Goal: Task Accomplishment & Management: Manage account settings

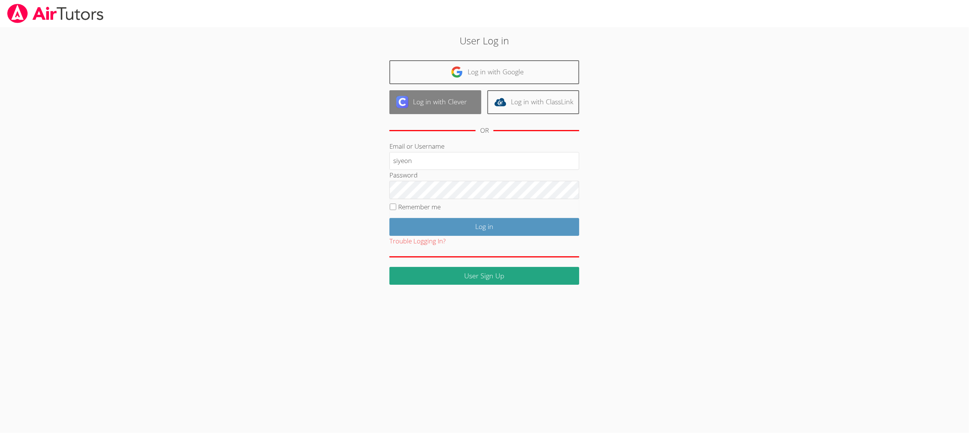
type input "siyeon"
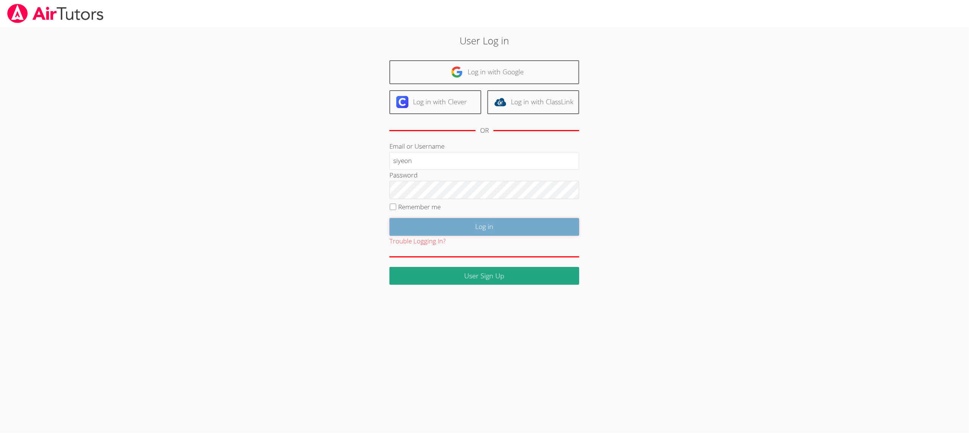
click at [416, 232] on input "Log in" at bounding box center [484, 227] width 190 height 18
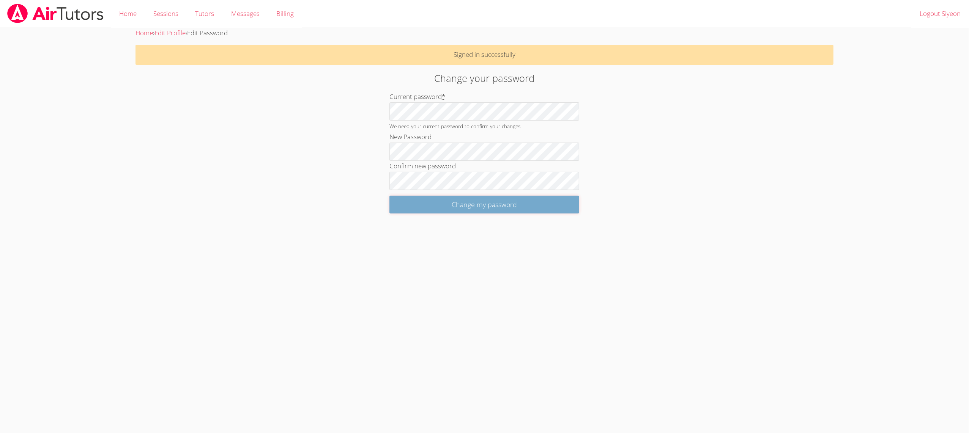
click at [412, 200] on input "Change my password" at bounding box center [484, 205] width 190 height 18
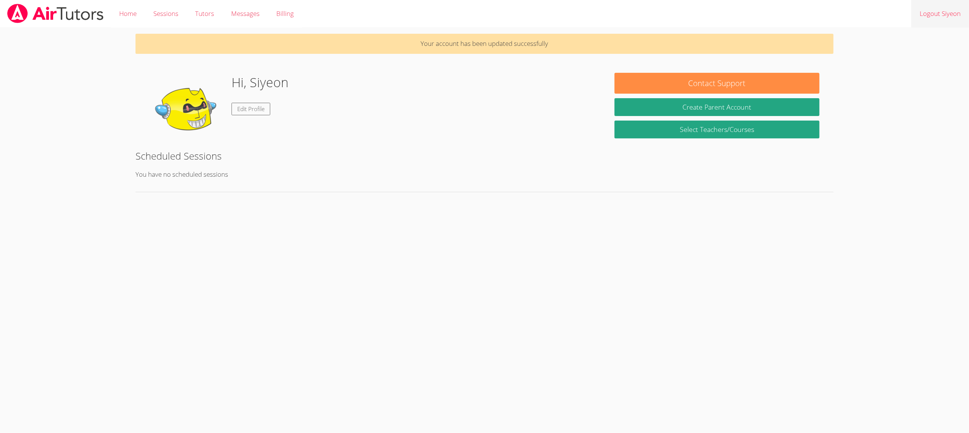
click at [937, 9] on link "Logout Siyeon" at bounding box center [940, 14] width 58 height 28
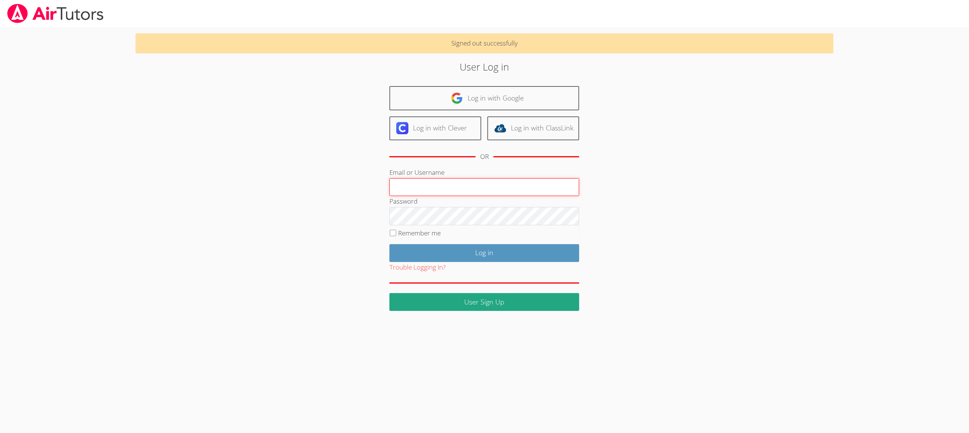
type input "M"
type input "A"
click at [472, 191] on input "amy.povondra" at bounding box center [484, 187] width 190 height 18
type input "amy.povondra@gmail.com"
click at [420, 244] on input "Log in" at bounding box center [484, 253] width 190 height 18
